Goal: Navigation & Orientation: Find specific page/section

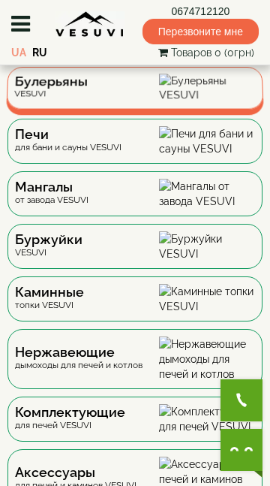
click at [140, 98] on div "Булерьяны VESUVI" at bounding box center [135, 88] width 258 height 43
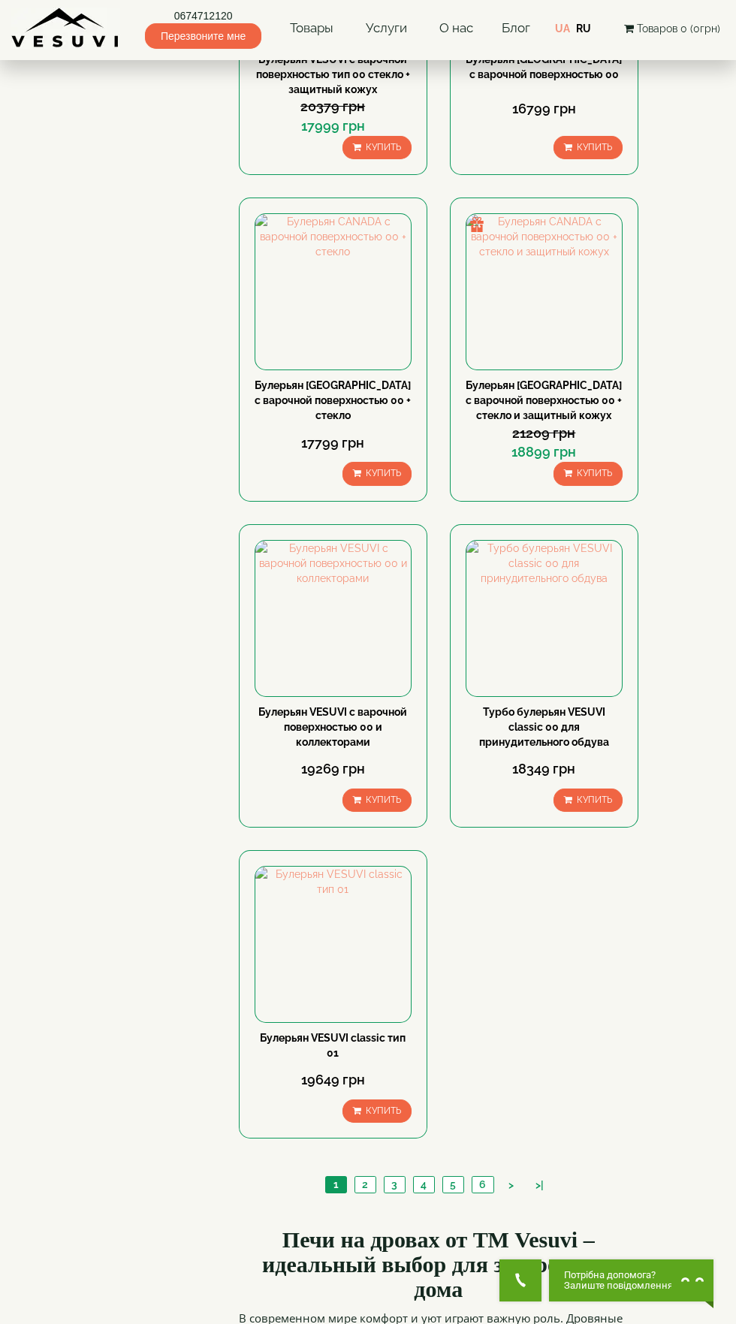
scroll to position [1923, 0]
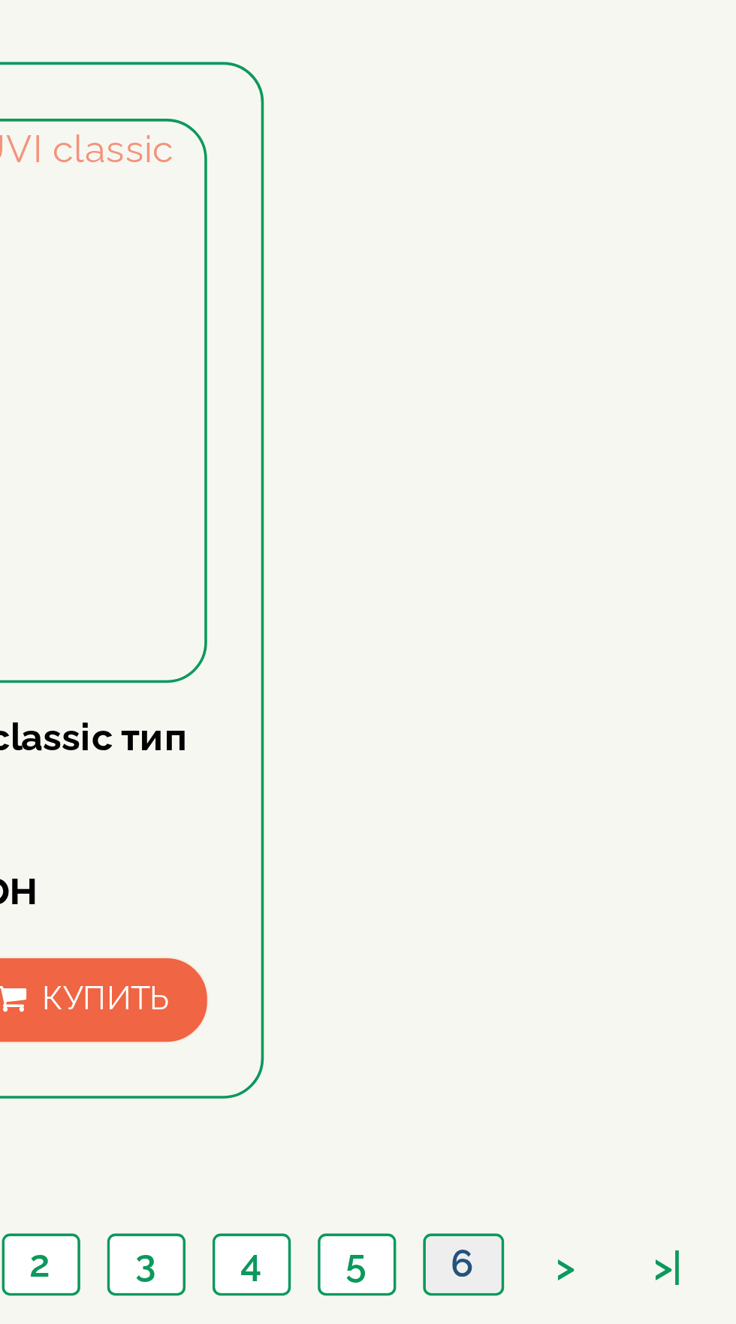
click at [484, 1174] on link "6" at bounding box center [483, 1182] width 22 height 16
